Goal: Task Accomplishment & Management: Use online tool/utility

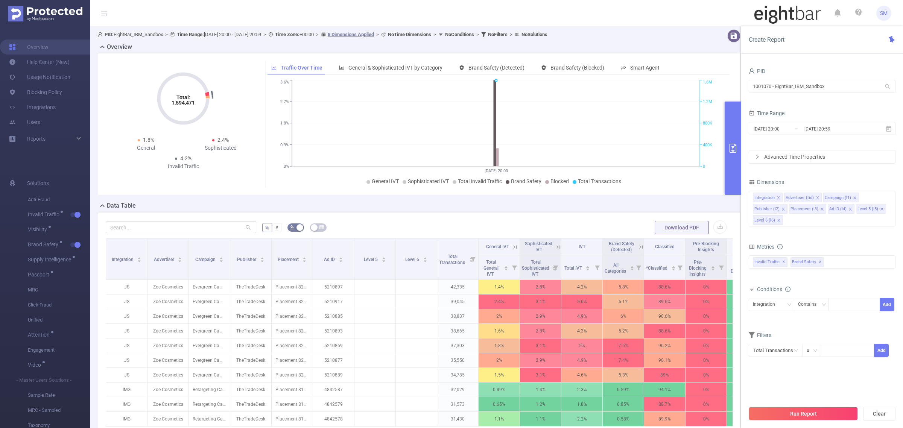
click at [732, 153] on button "primary" at bounding box center [733, 148] width 17 height 93
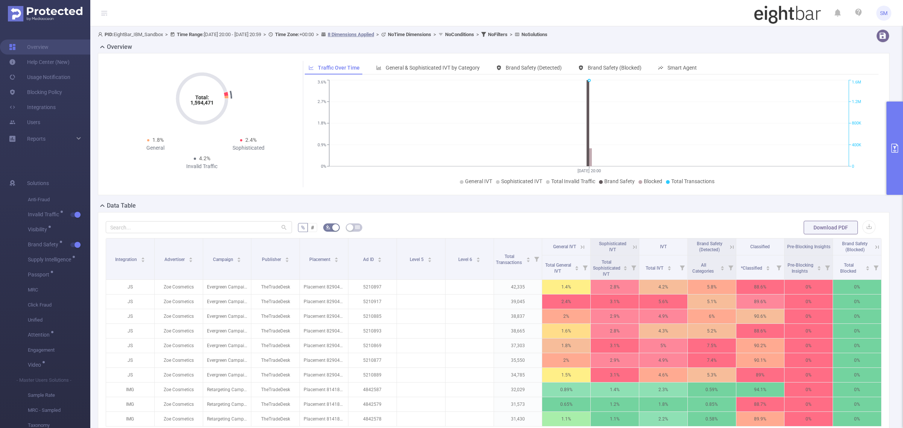
click at [890, 146] on icon "primary" at bounding box center [894, 148] width 9 height 9
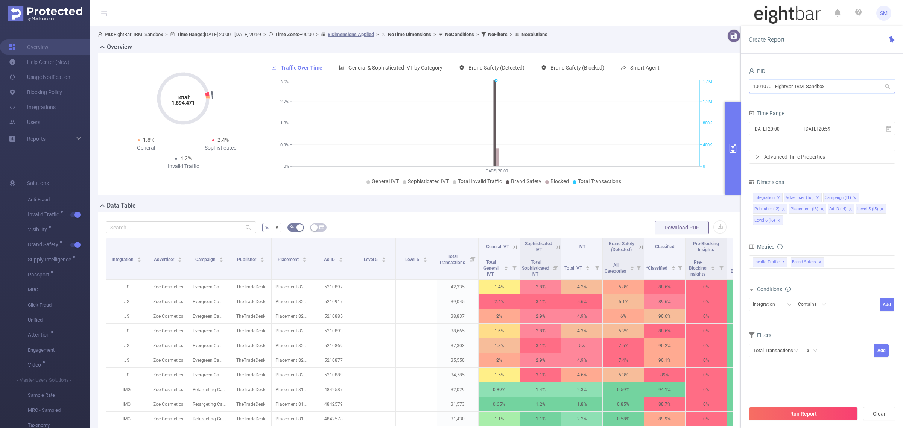
drag, startPoint x: 831, startPoint y: 89, endPoint x: 700, endPoint y: 69, distance: 132.1
click at [700, 69] on section "PID: EightBar_IBM_Sandbox > Time Range: [DATE] 20:00 - [DATE] 20:59 > Time Zone…" at bounding box center [496, 271] width 813 height 490
type input "f"
type input "demo"
click at [824, 103] on li "1000008 - FT_Sales_Demo 0" at bounding box center [822, 102] width 147 height 12
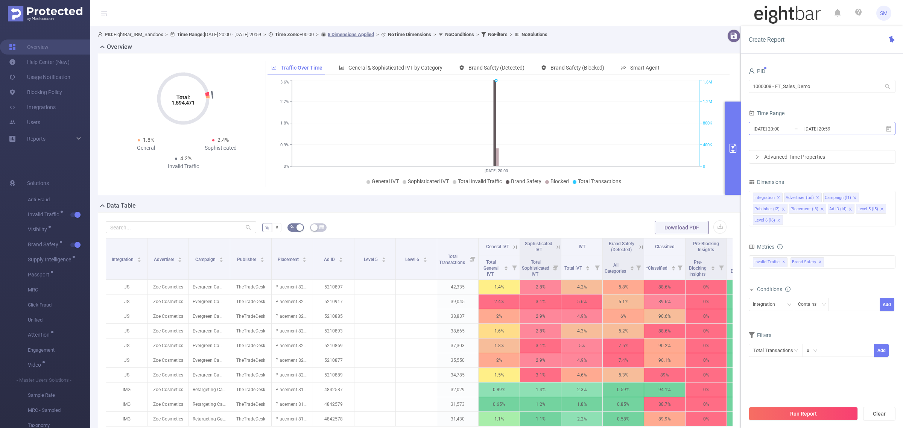
click at [815, 124] on input "[DATE] 20:59" at bounding box center [834, 129] width 61 height 10
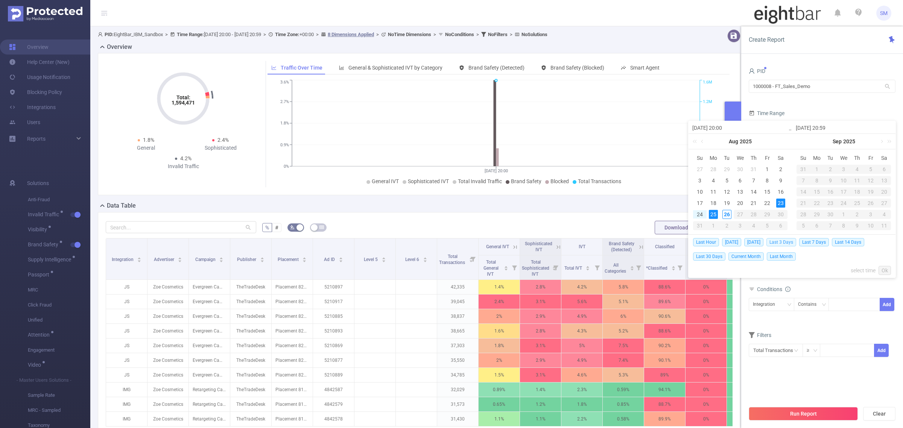
click at [790, 242] on span "Last 3 Days" at bounding box center [782, 242] width 30 height 8
type input "[DATE] 00:00"
type input "[DATE] 23:59"
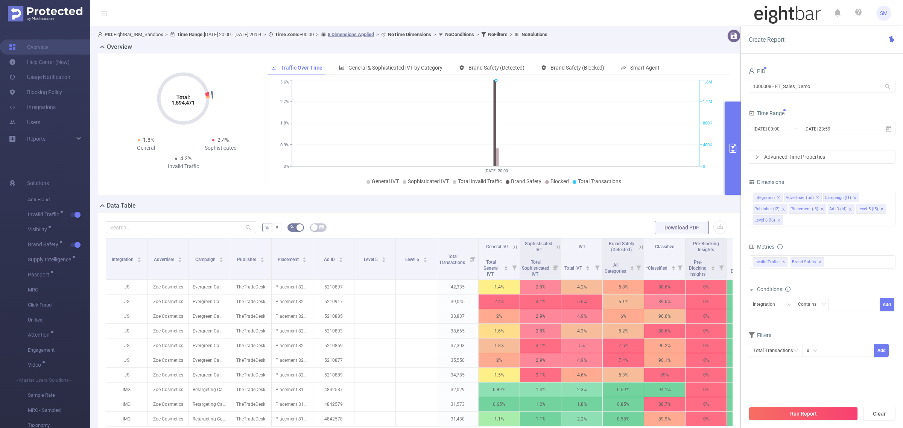
click at [797, 239] on form "Dimensions Integration Advertiser (tid) Campaign (l1) Publisher (l2) Placement …" at bounding box center [822, 272] width 147 height 190
click at [834, 414] on button "Run Report" at bounding box center [803, 414] width 109 height 14
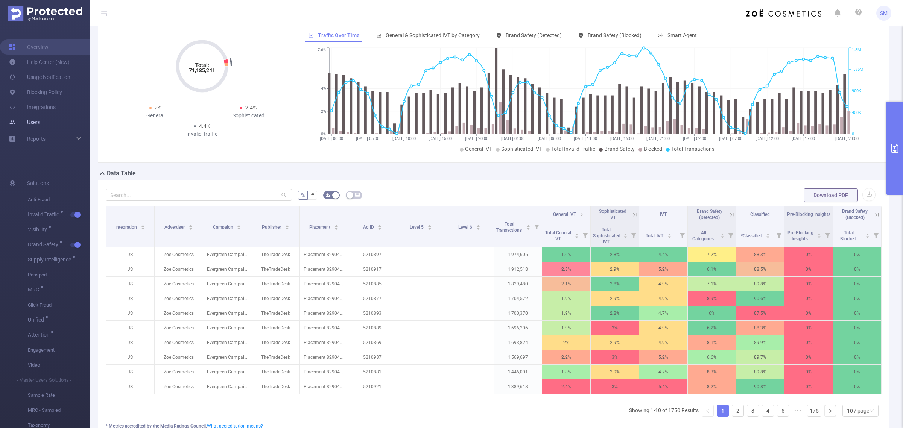
scroll to position [47, 0]
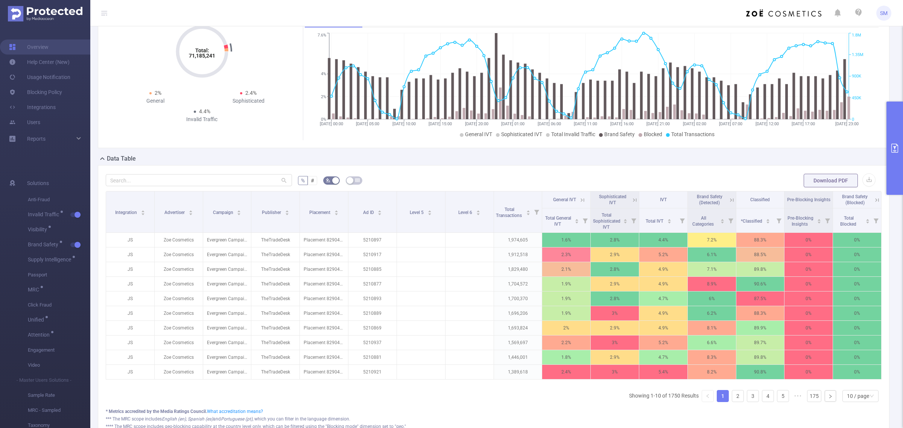
click at [893, 138] on button "primary" at bounding box center [895, 148] width 17 height 93
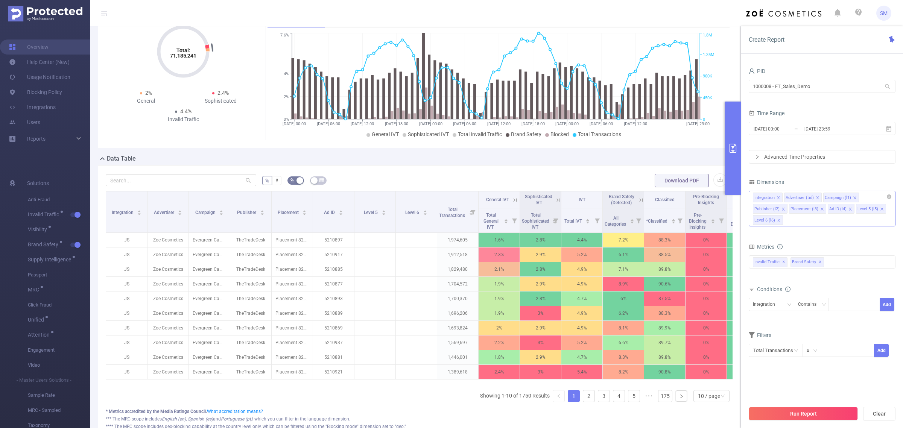
click at [881, 207] on span at bounding box center [882, 209] width 4 height 8
click at [880, 209] on icon "icon: close" at bounding box center [882, 209] width 4 height 4
click at [848, 368] on section "PID 1000008 - FT_Sales_Demo 1000008 - FT_Sales_Demo Time Range [DATE] 00:00 _ […" at bounding box center [822, 234] width 147 height 336
click at [834, 412] on button "Run Report" at bounding box center [803, 414] width 109 height 14
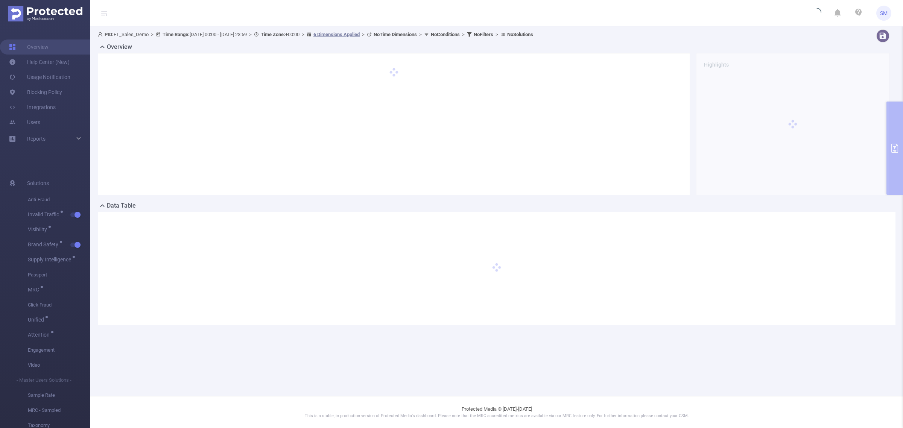
scroll to position [0, 0]
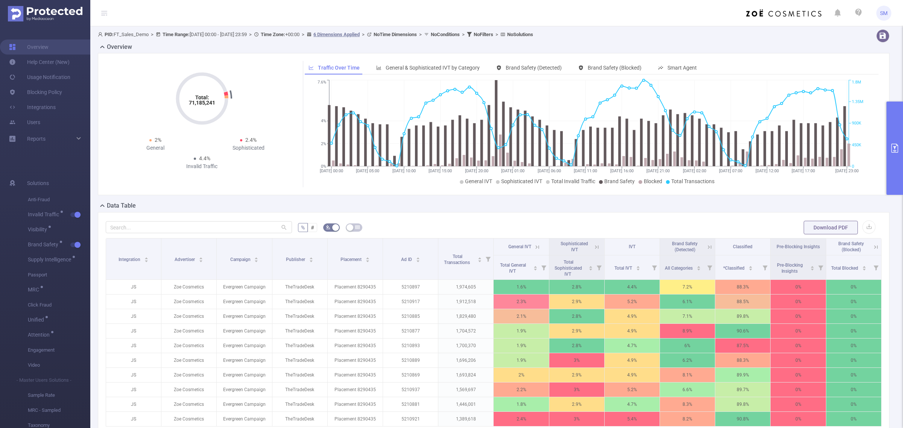
click at [785, 38] on div "PID: FT_Sales_Demo > Time Range: [DATE] 00:00 - [DATE] 23:59 > Time Zone: +00:0…" at bounding box center [460, 34] width 725 height 10
click at [110, 115] on div "Total: 71,185,241 Total: 71,185,241 2% General 2.4% Sophisticated 4.4% Invalid …" at bounding box center [202, 117] width 186 height 112
click at [195, 200] on div "Total: 71,185,241 Total: 71,185,241 2% General 2.4% Sophisticated 4.4% Invalid …" at bounding box center [494, 127] width 798 height 148
